Goal: Find specific page/section: Find specific page/section

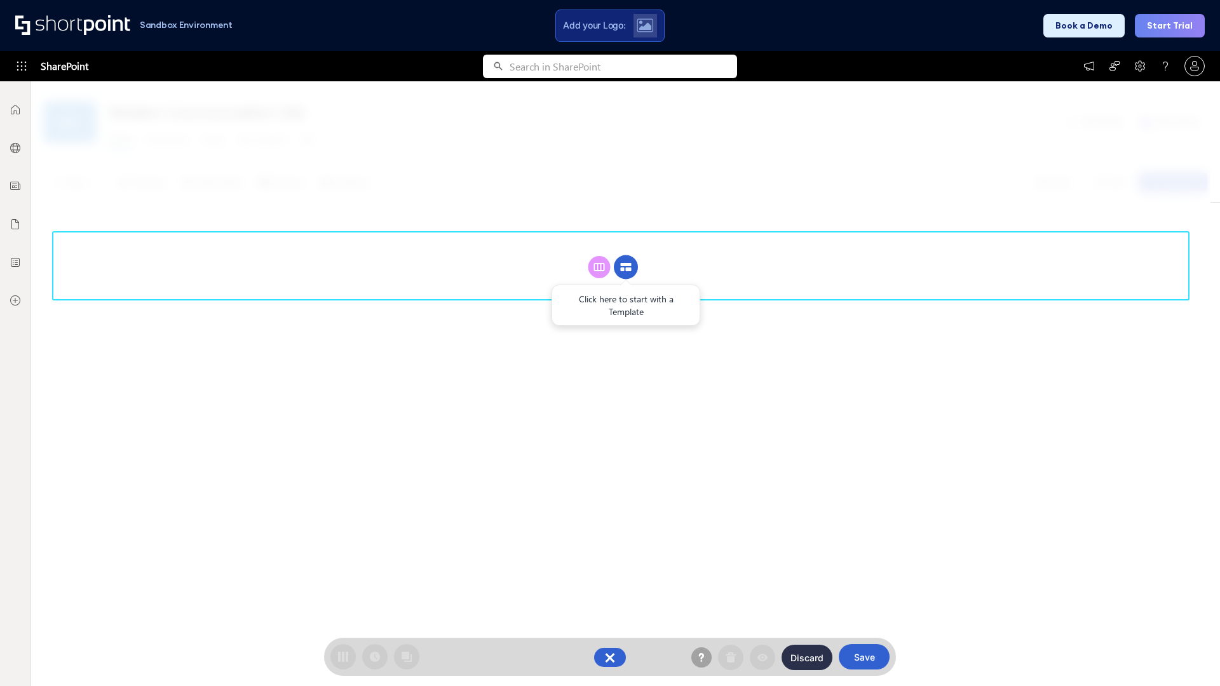
click at [626, 267] on circle at bounding box center [626, 267] width 24 height 24
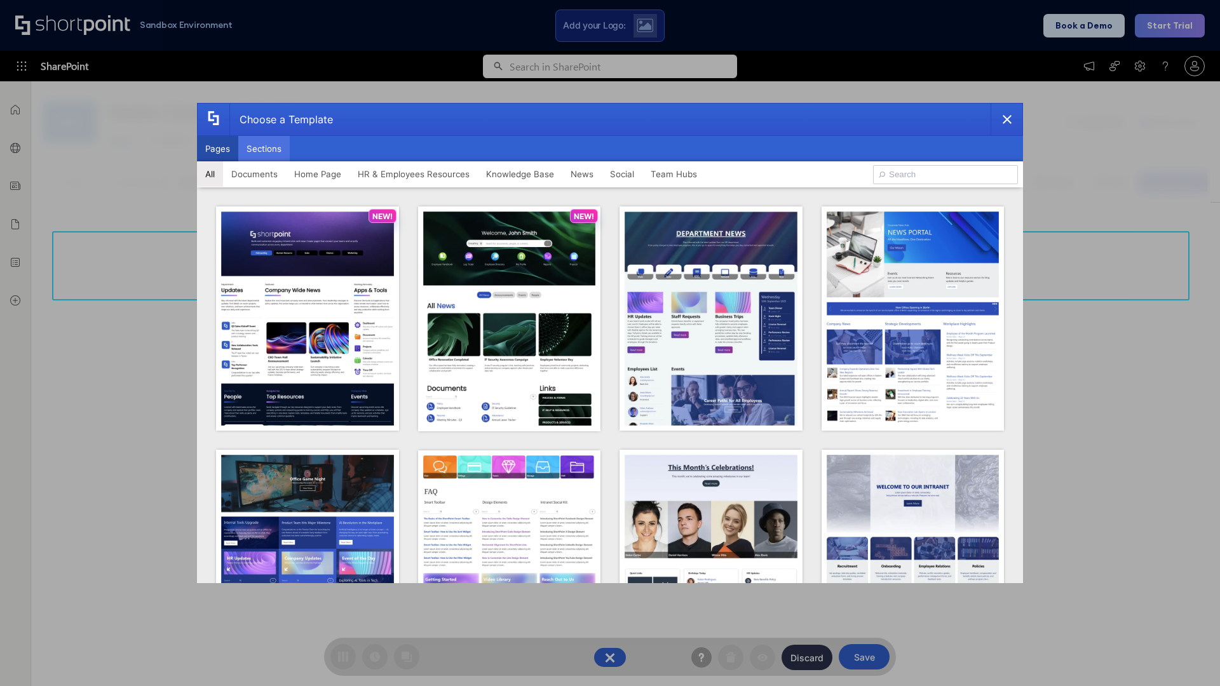
click at [264, 149] on button "Sections" at bounding box center [263, 148] width 51 height 25
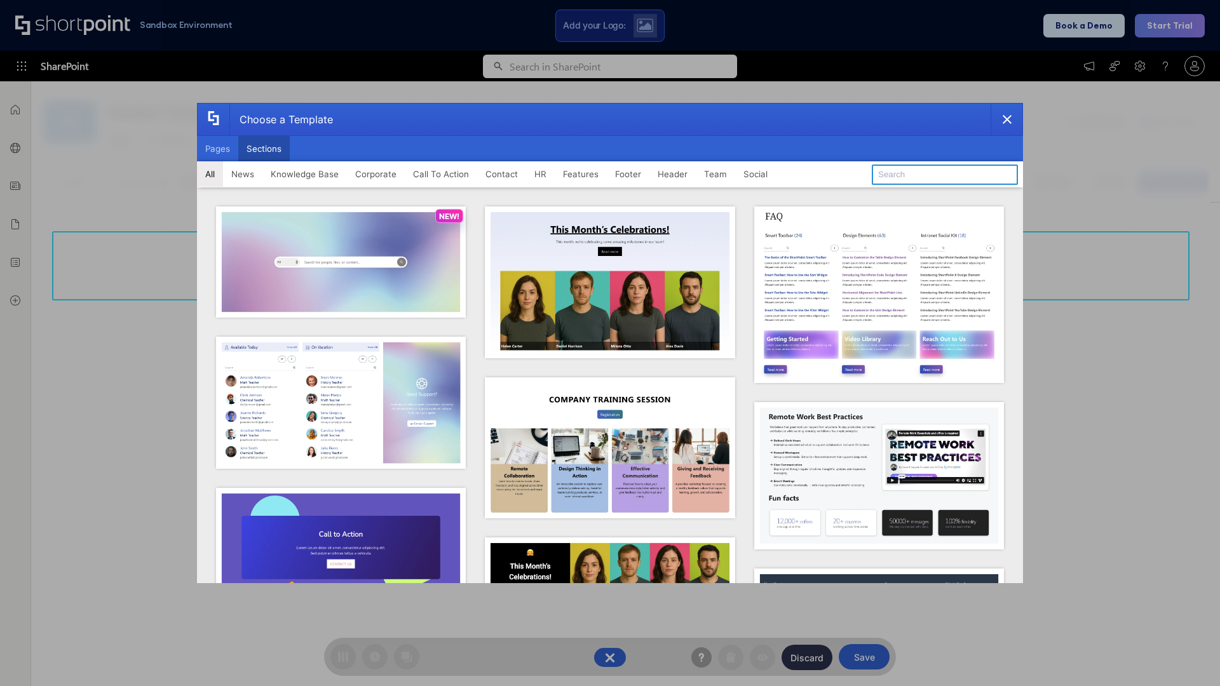
type input "Paralax Cta"
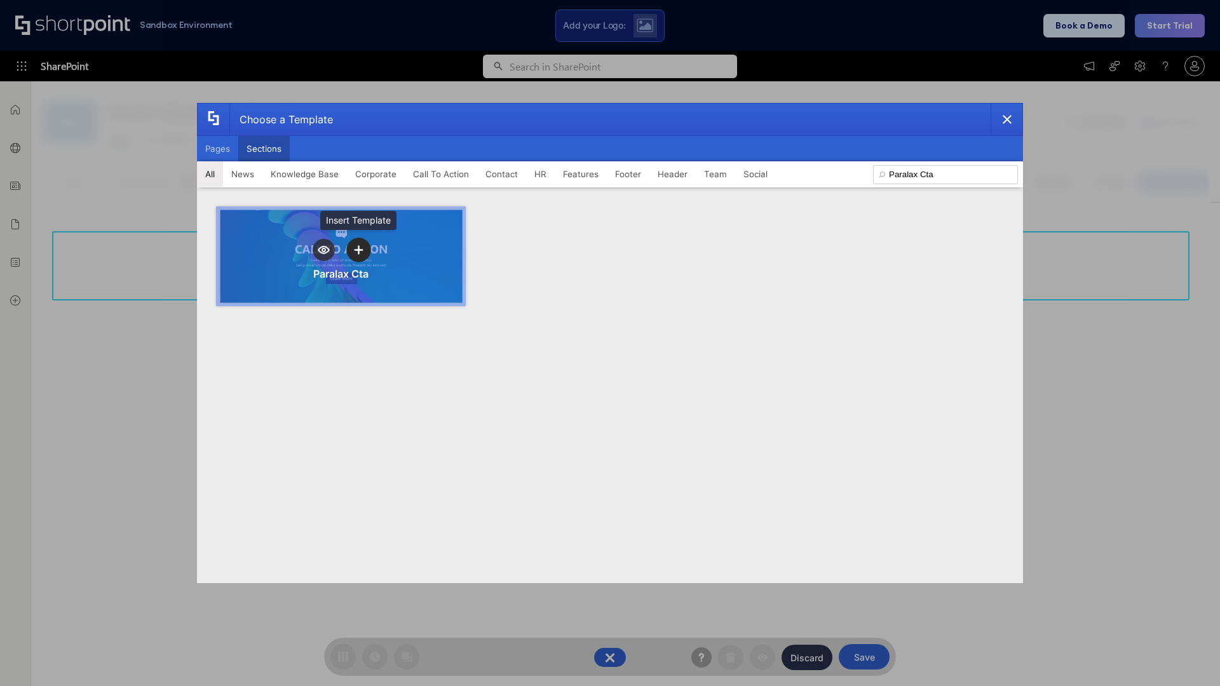
click at [358, 250] on icon "template selector" at bounding box center [358, 249] width 9 height 9
